Goal: Task Accomplishment & Management: Complete application form

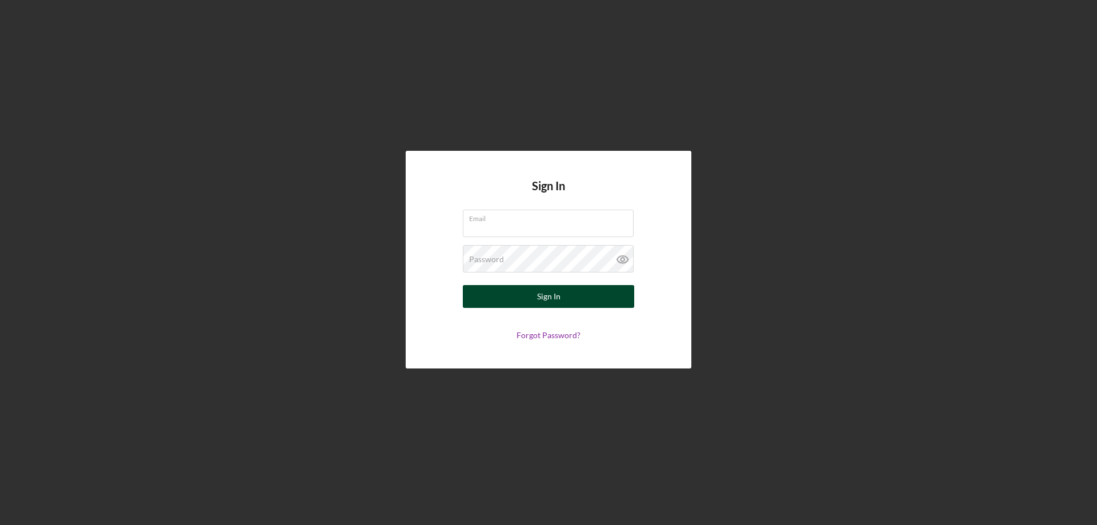
type input "[EMAIL_ADDRESS][DOMAIN_NAME]"
click at [548, 296] on div "Sign In" at bounding box center [548, 296] width 23 height 23
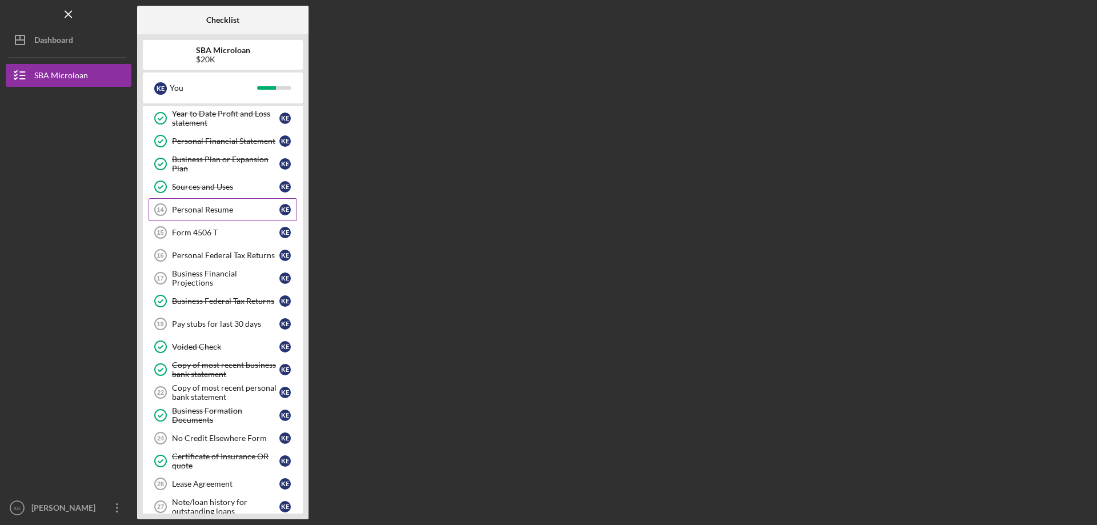
scroll to position [270, 0]
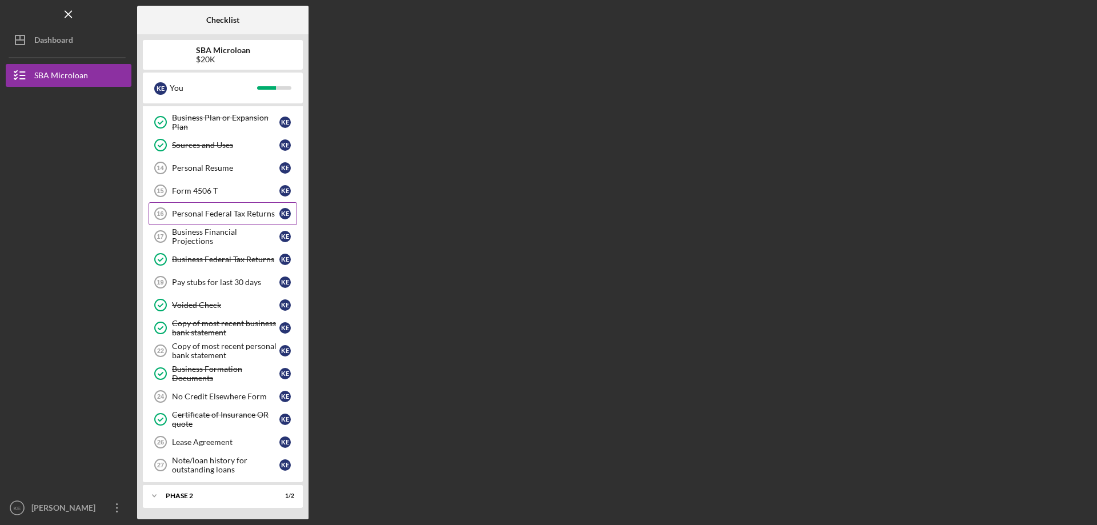
click at [234, 216] on div "Personal Federal Tax Returns" at bounding box center [225, 213] width 107 height 9
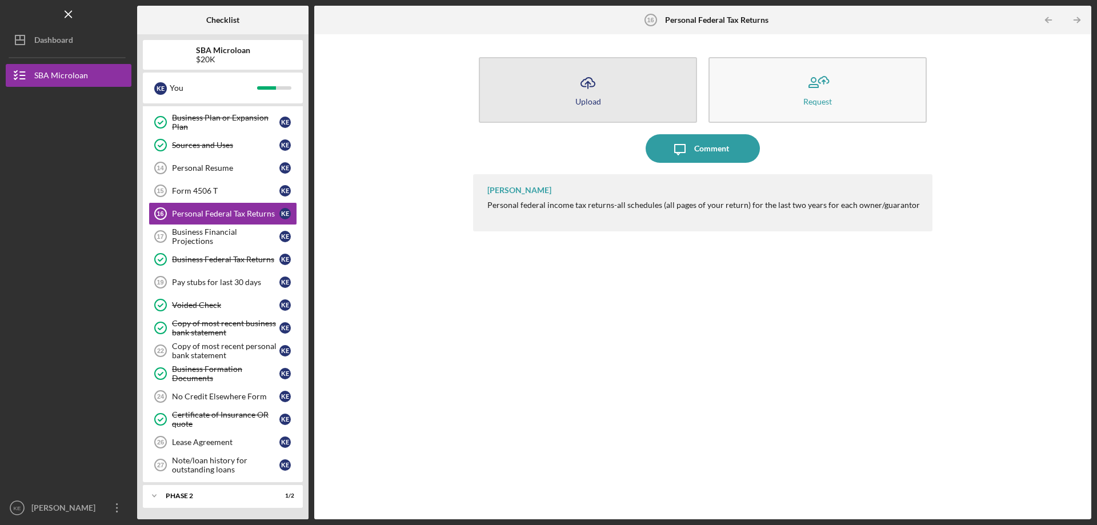
click at [596, 91] on icon "Icon/Upload" at bounding box center [587, 83] width 29 height 29
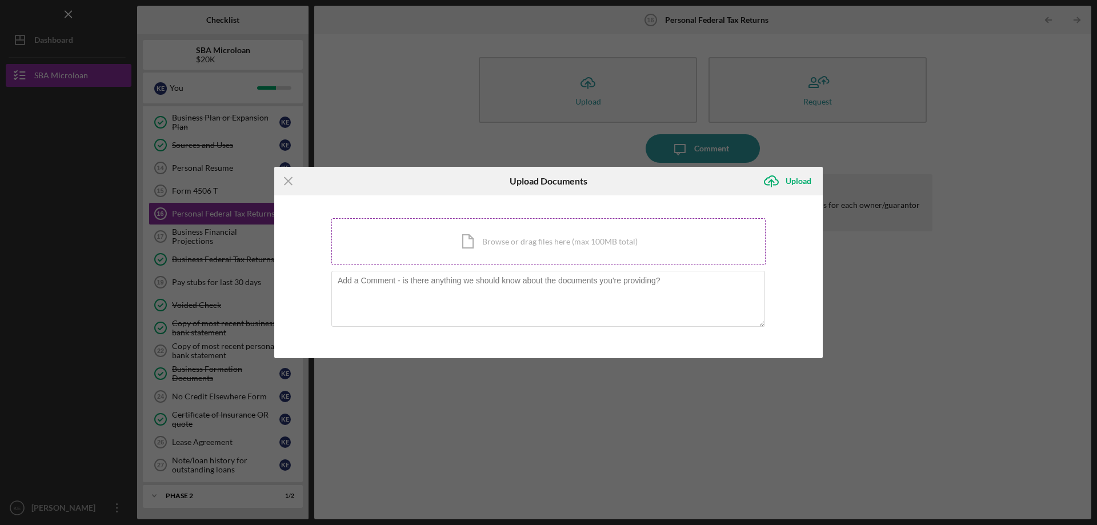
click at [522, 242] on div "Icon/Document Browse or drag files here (max 100MB total) Tap to choose files o…" at bounding box center [548, 241] width 434 height 47
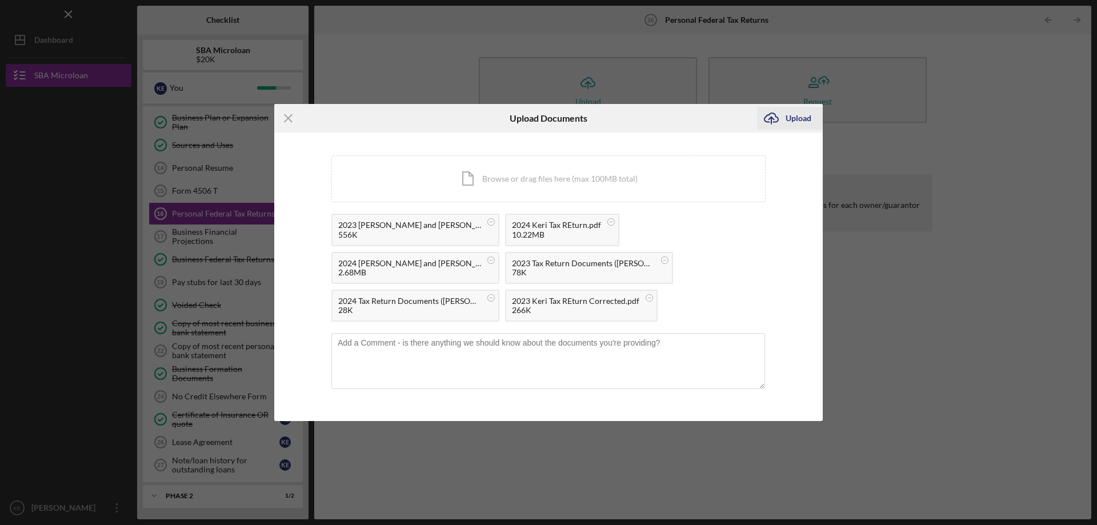
click at [795, 120] on div "Upload" at bounding box center [798, 118] width 26 height 23
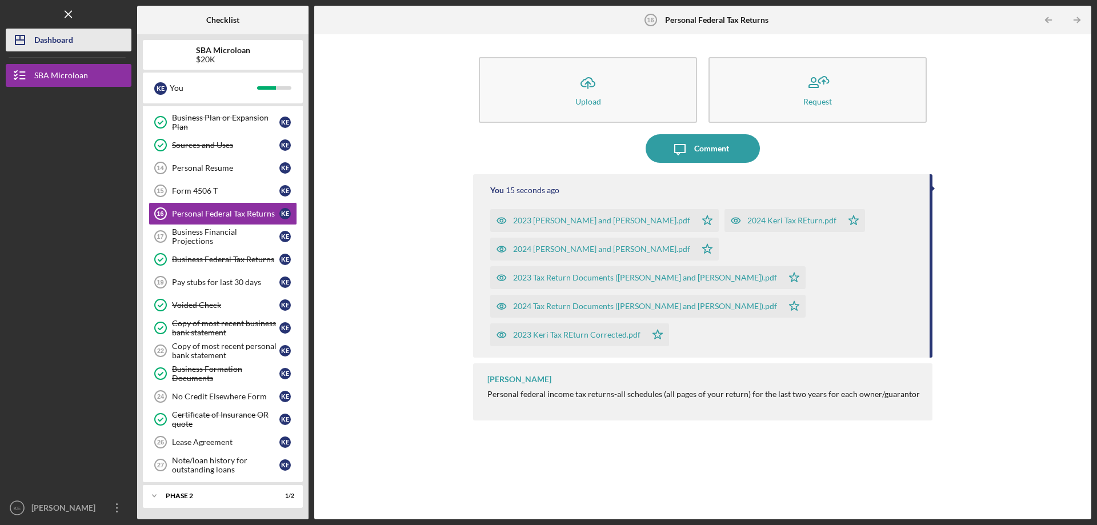
click at [66, 41] on div "Dashboard" at bounding box center [53, 42] width 39 height 26
